Goal: Task Accomplishment & Management: Manage account settings

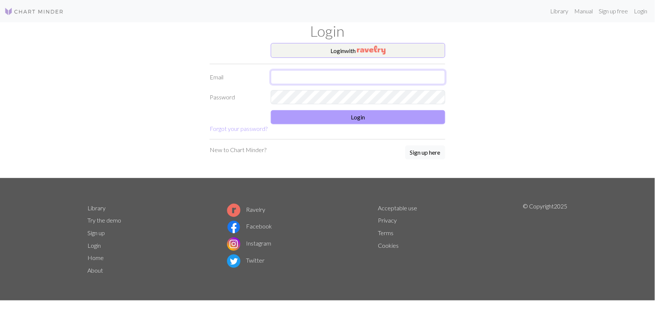
type input "[EMAIL_ADDRESS][DOMAIN_NAME]"
click at [342, 117] on button "Login" at bounding box center [358, 117] width 175 height 14
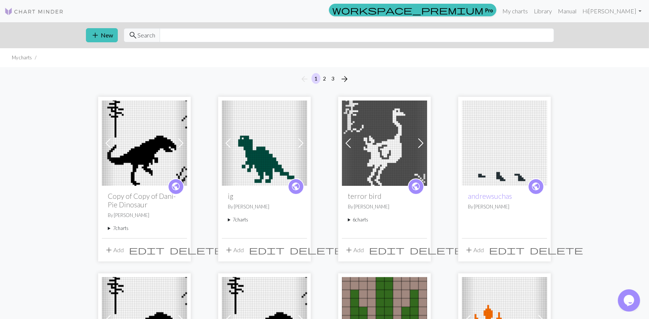
click at [268, 170] on img at bounding box center [264, 142] width 85 height 85
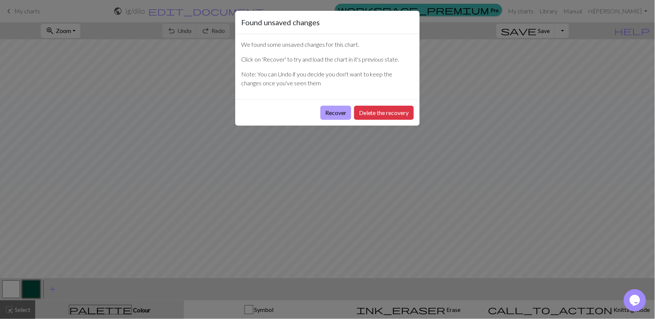
click at [333, 112] on button "Recover" at bounding box center [336, 113] width 31 height 14
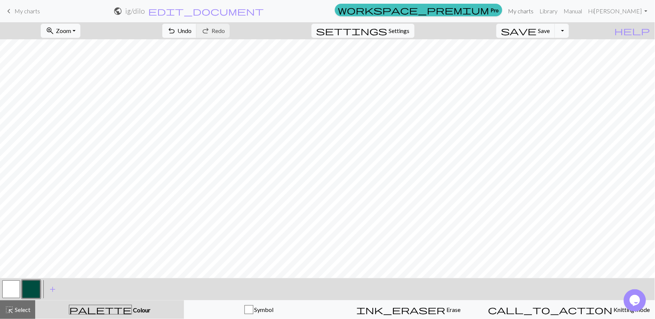
click at [522, 7] on link "My charts" at bounding box center [520, 11] width 31 height 15
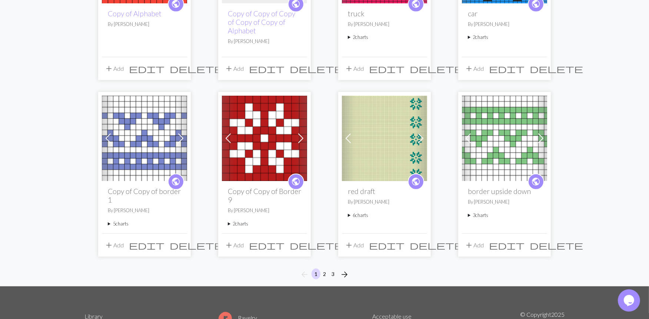
scroll to position [535, 0]
click at [345, 271] on span "arrow_forward" at bounding box center [344, 274] width 9 height 10
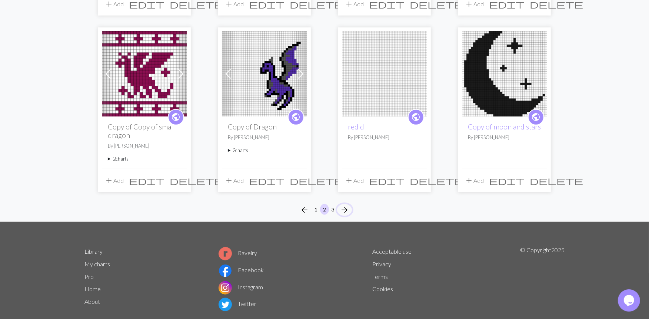
scroll to position [593, 0]
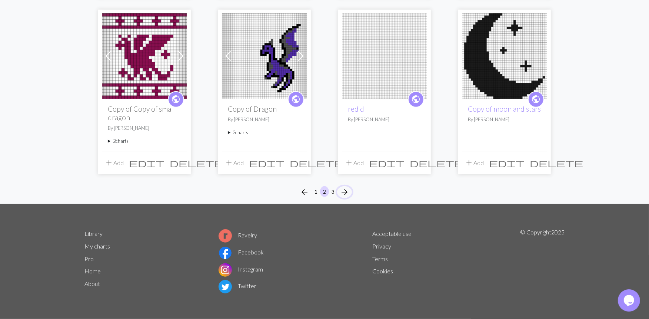
click at [345, 191] on span "arrow_forward" at bounding box center [344, 192] width 9 height 10
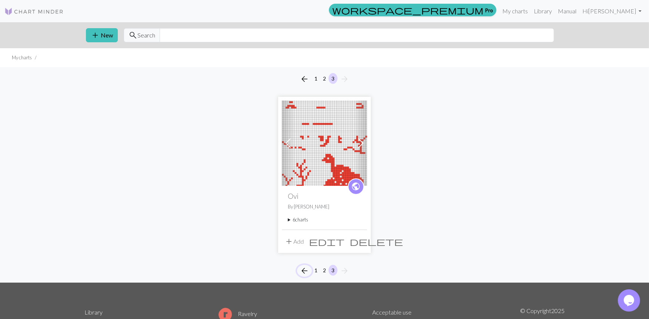
click at [303, 273] on span "arrow_back" at bounding box center [304, 270] width 9 height 10
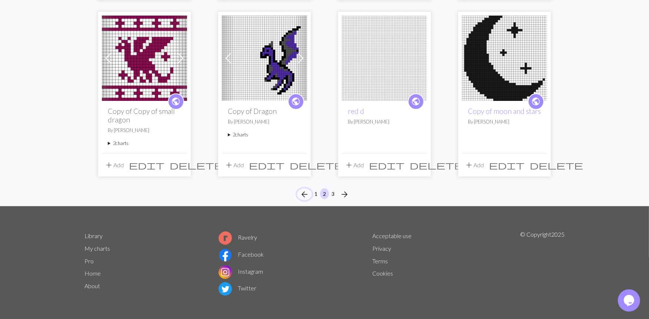
scroll to position [593, 0]
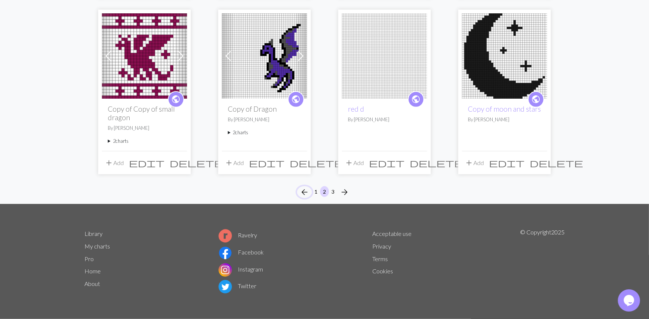
click at [303, 192] on span "arrow_back" at bounding box center [304, 192] width 9 height 10
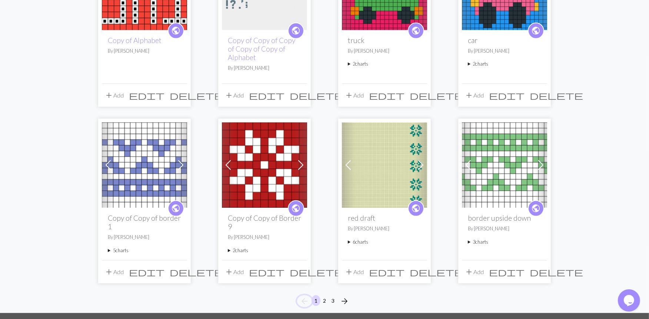
scroll to position [576, 0]
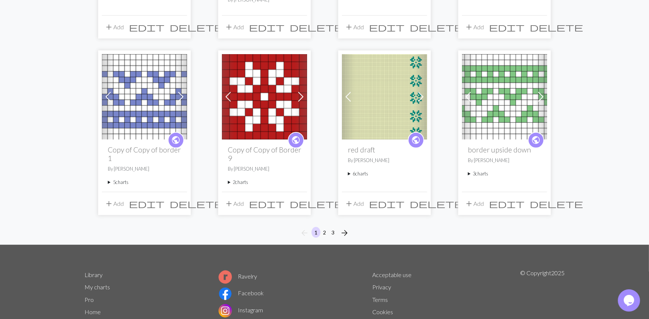
click at [364, 176] on summary "6 charts" at bounding box center [384, 173] width 73 height 7
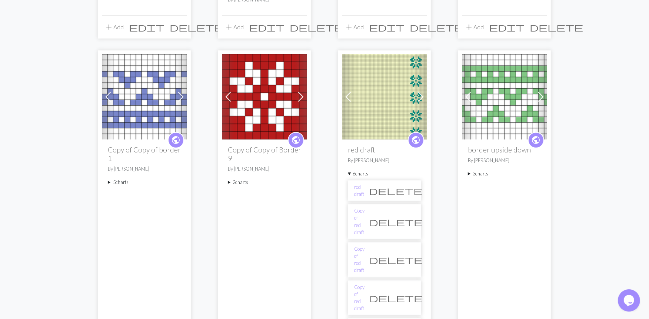
click at [365, 142] on div "public red draft By [PERSON_NAME] 6 charts red draft delete Copy of red draft d…" at bounding box center [384, 269] width 85 height 261
click at [374, 112] on img at bounding box center [384, 96] width 85 height 85
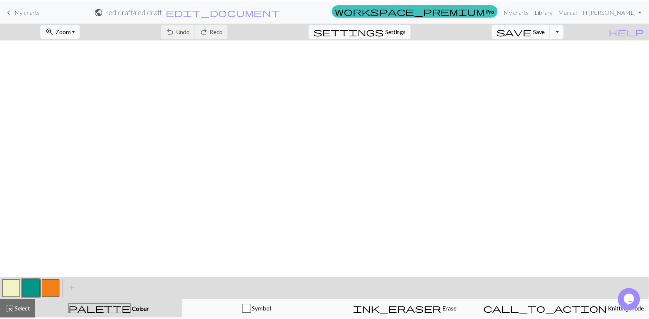
scroll to position [523, 31]
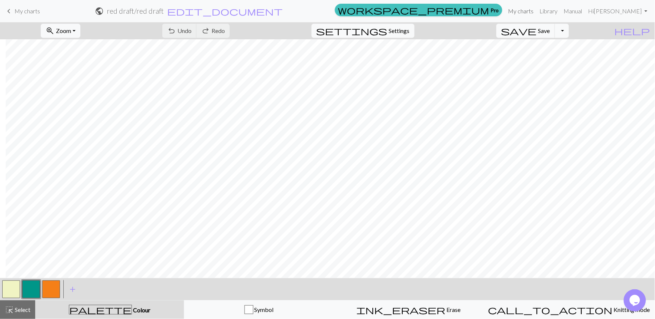
click at [525, 9] on link "My charts" at bounding box center [520, 11] width 31 height 15
